Goal: Task Accomplishment & Management: Manage account settings

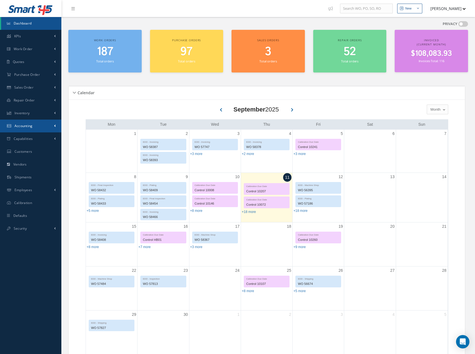
click at [13, 124] on link "Accounting" at bounding box center [30, 126] width 61 height 13
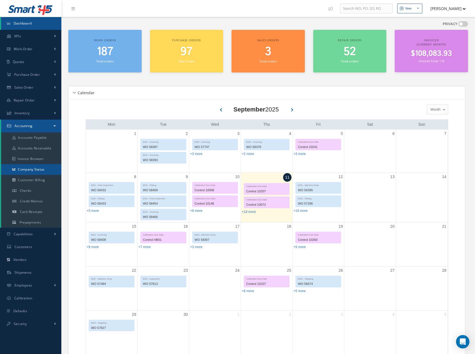
click at [32, 170] on link "Company Status" at bounding box center [31, 169] width 60 height 11
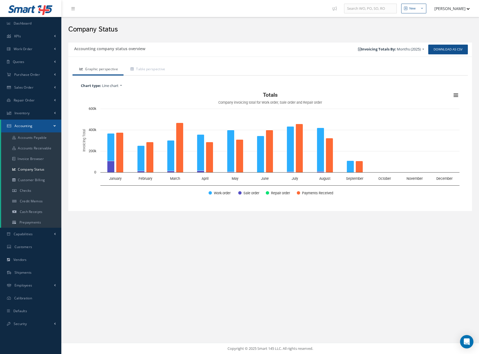
click at [450, 8] on button "[PERSON_NAME]" at bounding box center [449, 8] width 41 height 11
click at [434, 59] on link "Logout" at bounding box center [448, 56] width 45 height 9
